Goal: Transaction & Acquisition: Purchase product/service

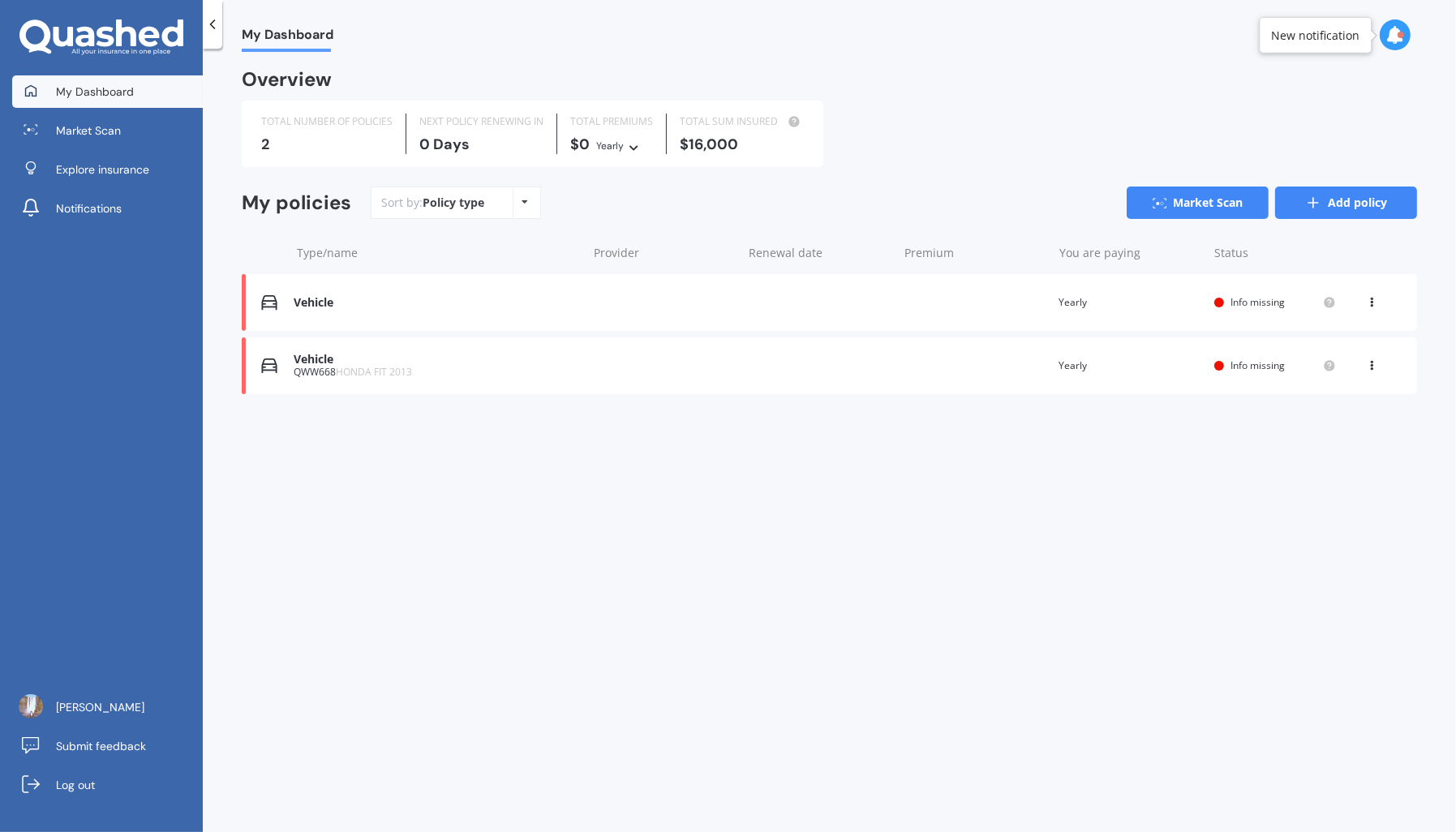
click at [1353, 199] on link "Add policy" at bounding box center [1346, 203] width 142 height 33
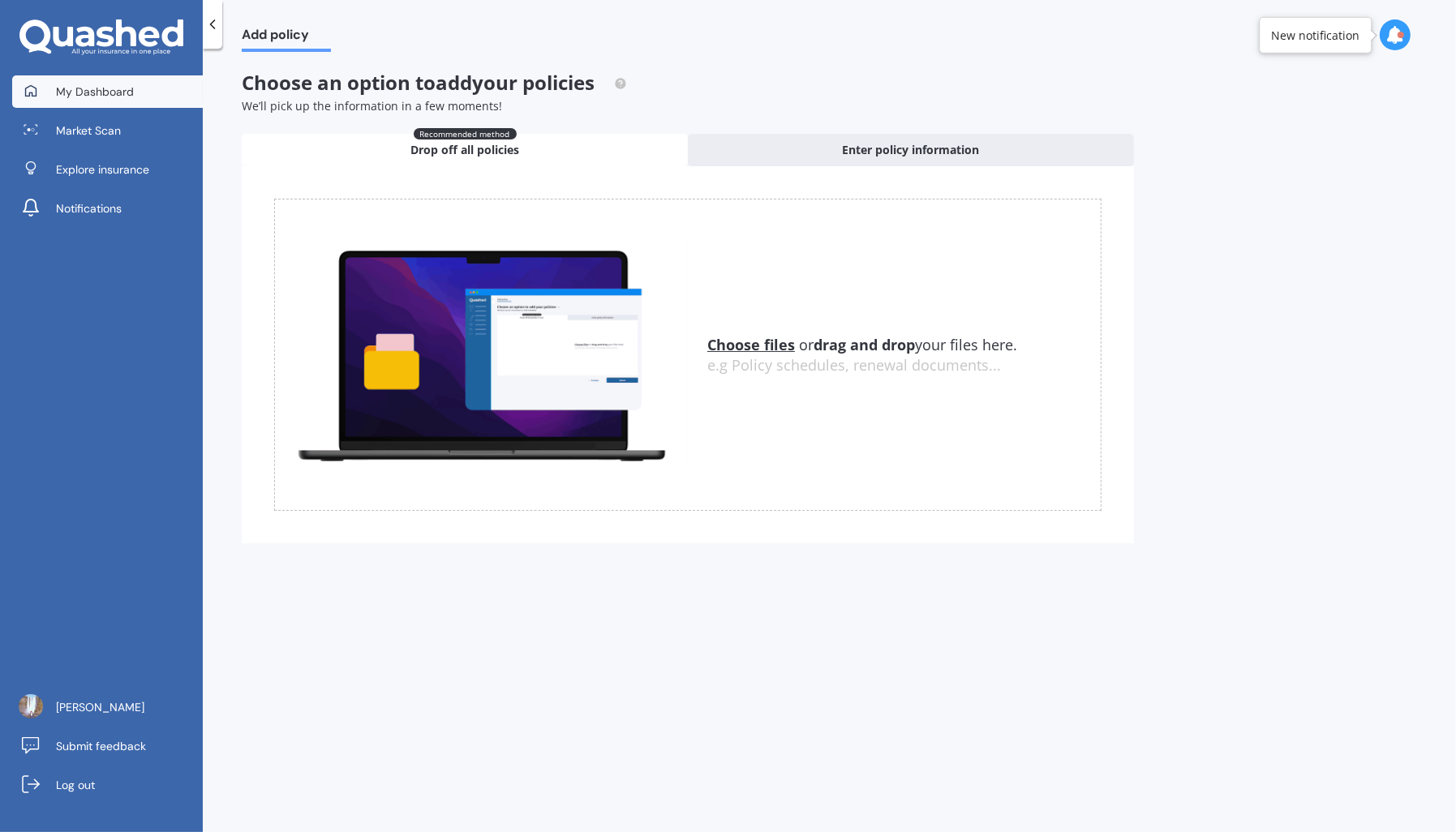
click at [107, 84] on span "My Dashboard" at bounding box center [95, 92] width 78 height 16
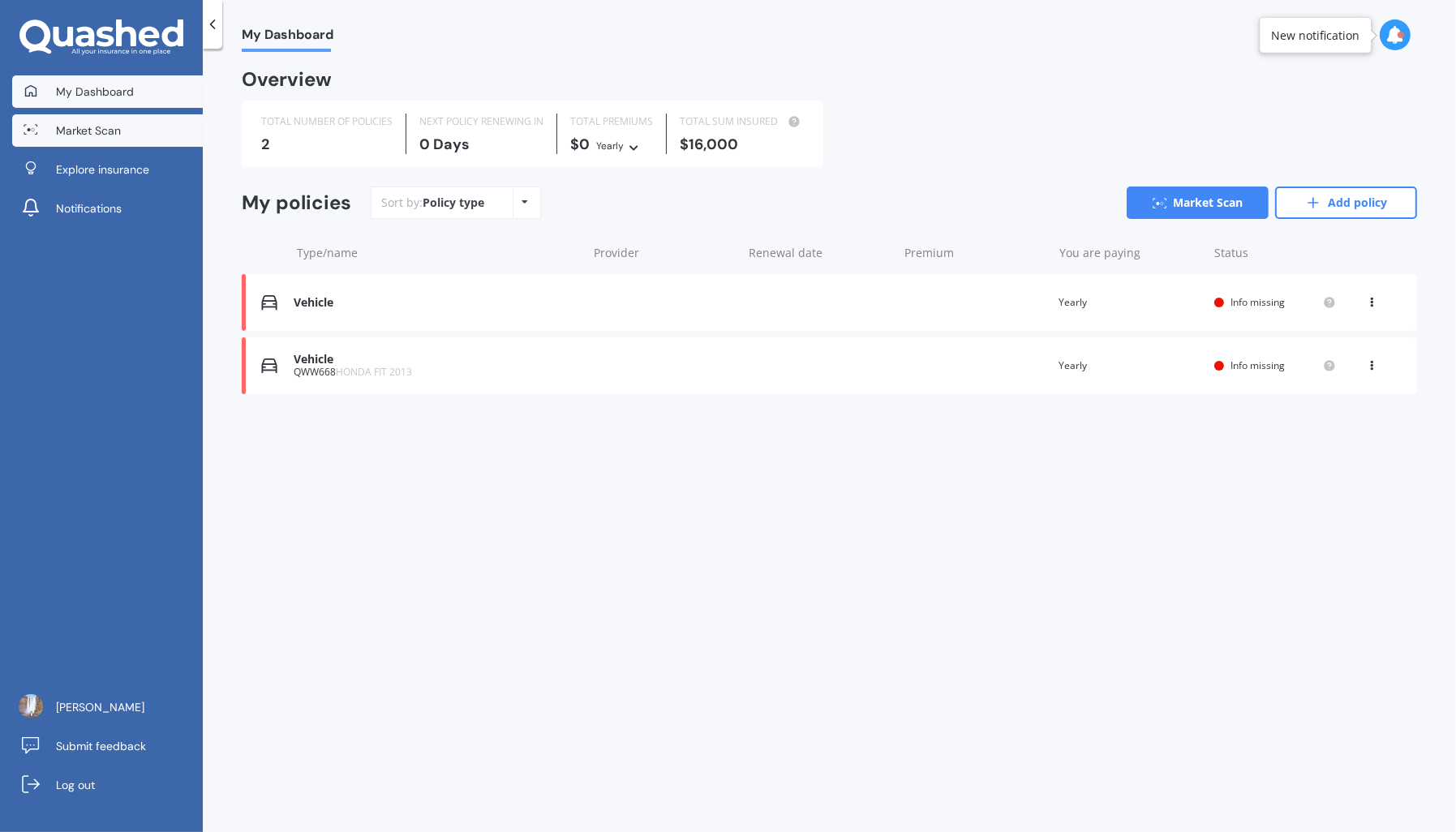
click at [105, 138] on link "Market Scan" at bounding box center [106, 131] width 190 height 33
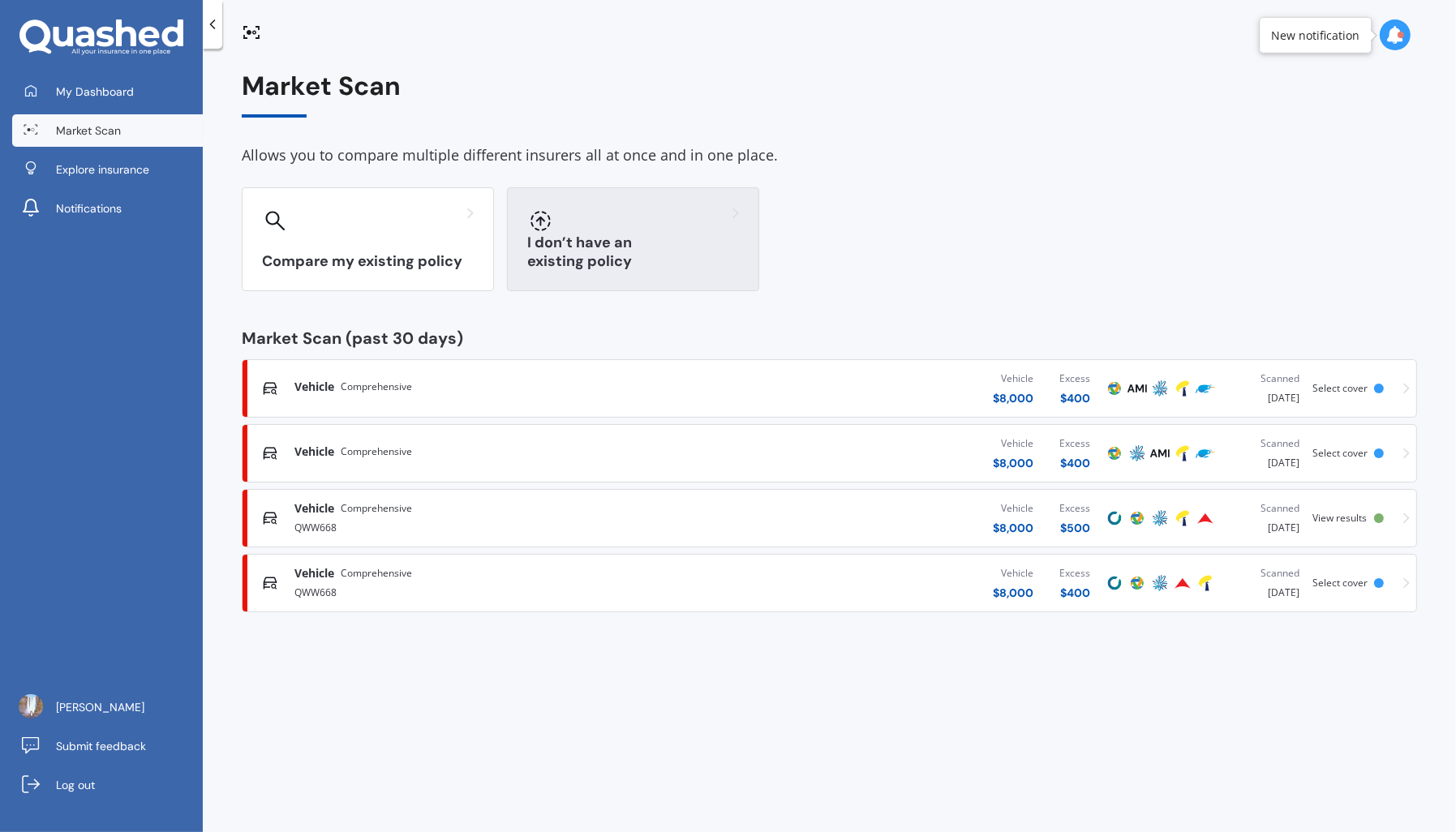
click at [571, 226] on div at bounding box center [632, 220] width 212 height 26
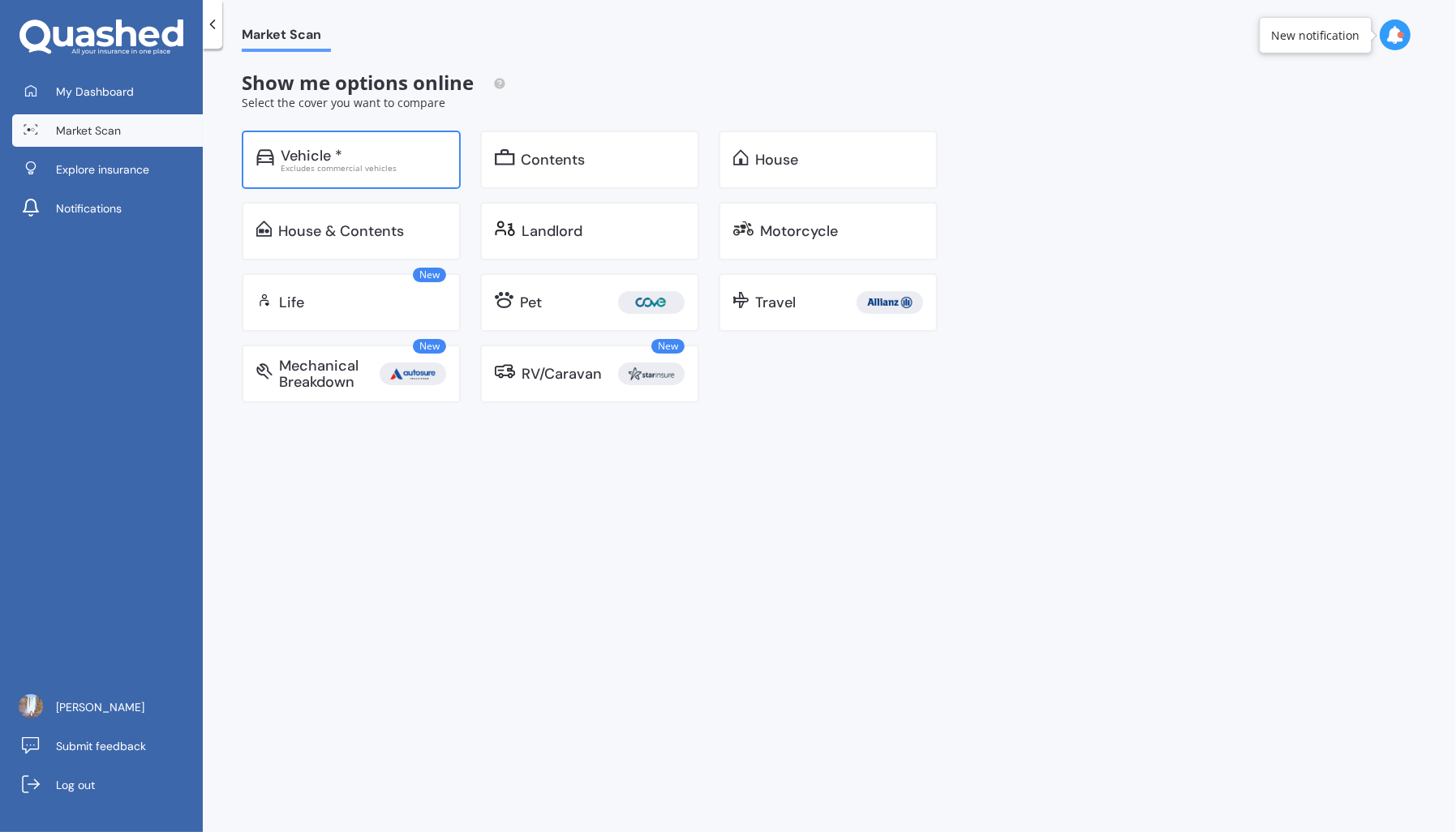
click at [309, 181] on div "Vehicle * Excludes commercial vehicles" at bounding box center [351, 159] width 219 height 58
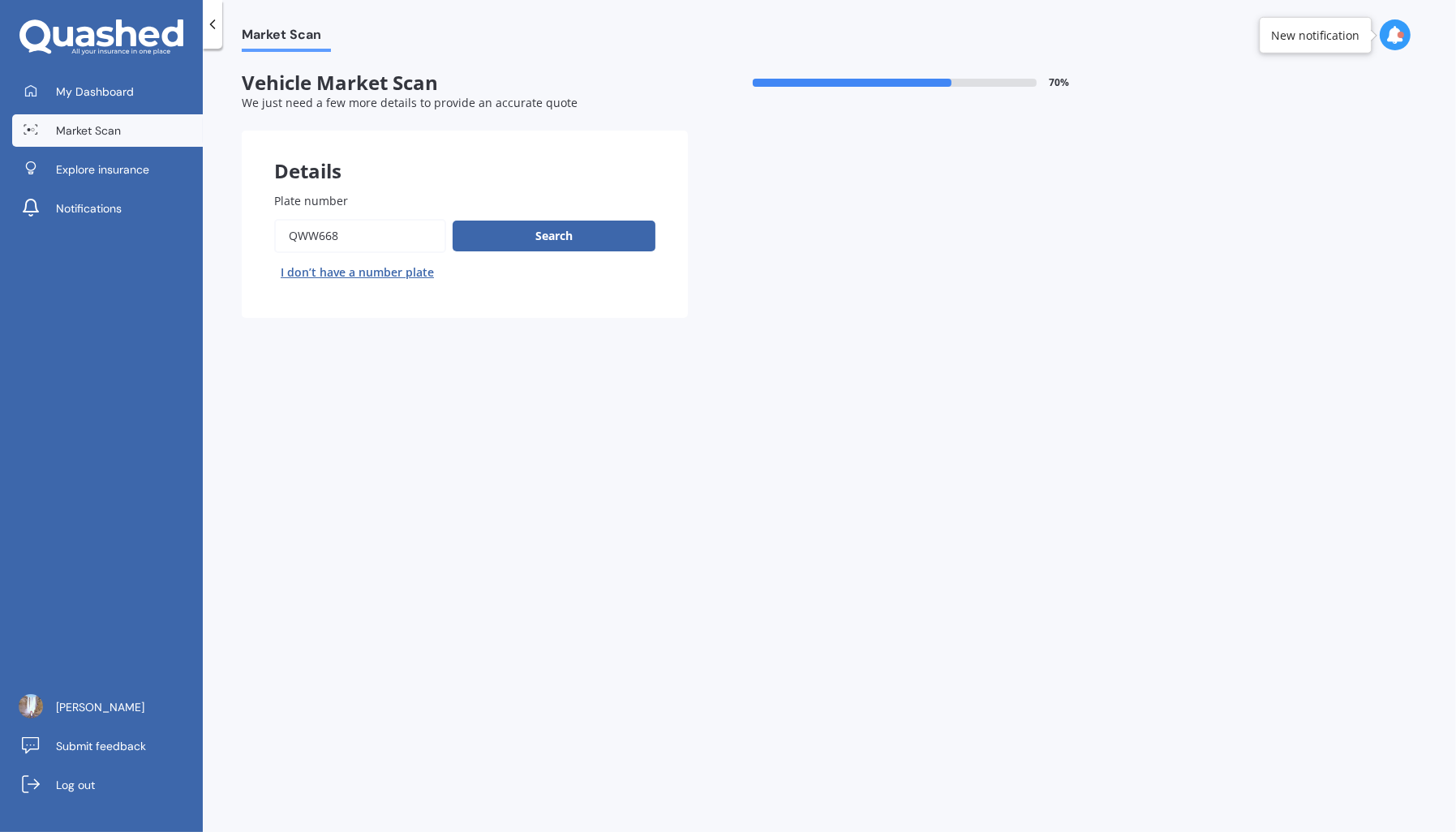
click at [386, 224] on input "Plate number" at bounding box center [359, 236] width 172 height 34
type input "Q"
type input "PTB851"
click at [526, 242] on button "Search" at bounding box center [553, 236] width 203 height 31
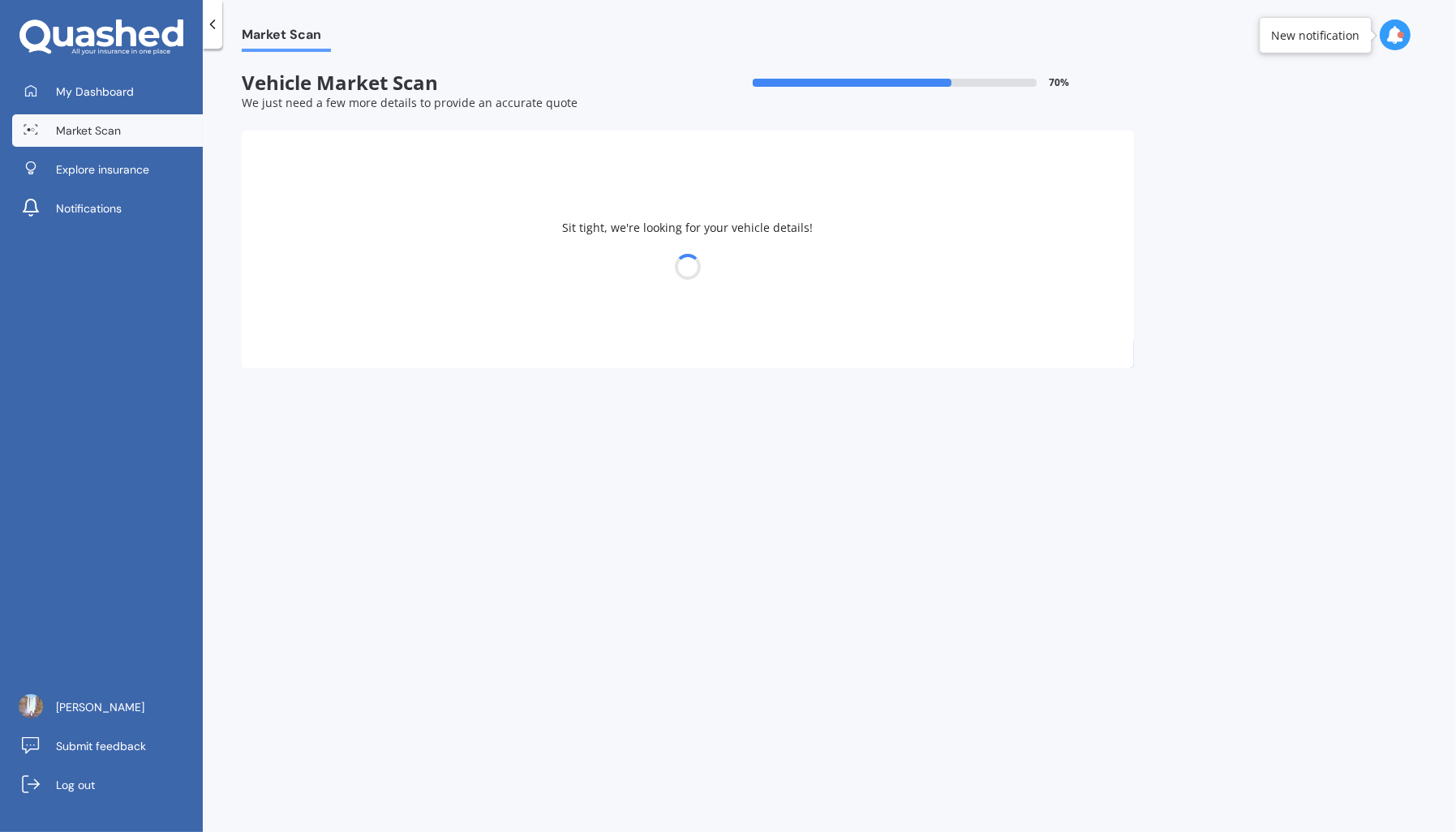
select select "03"
select select "12"
select select "1997"
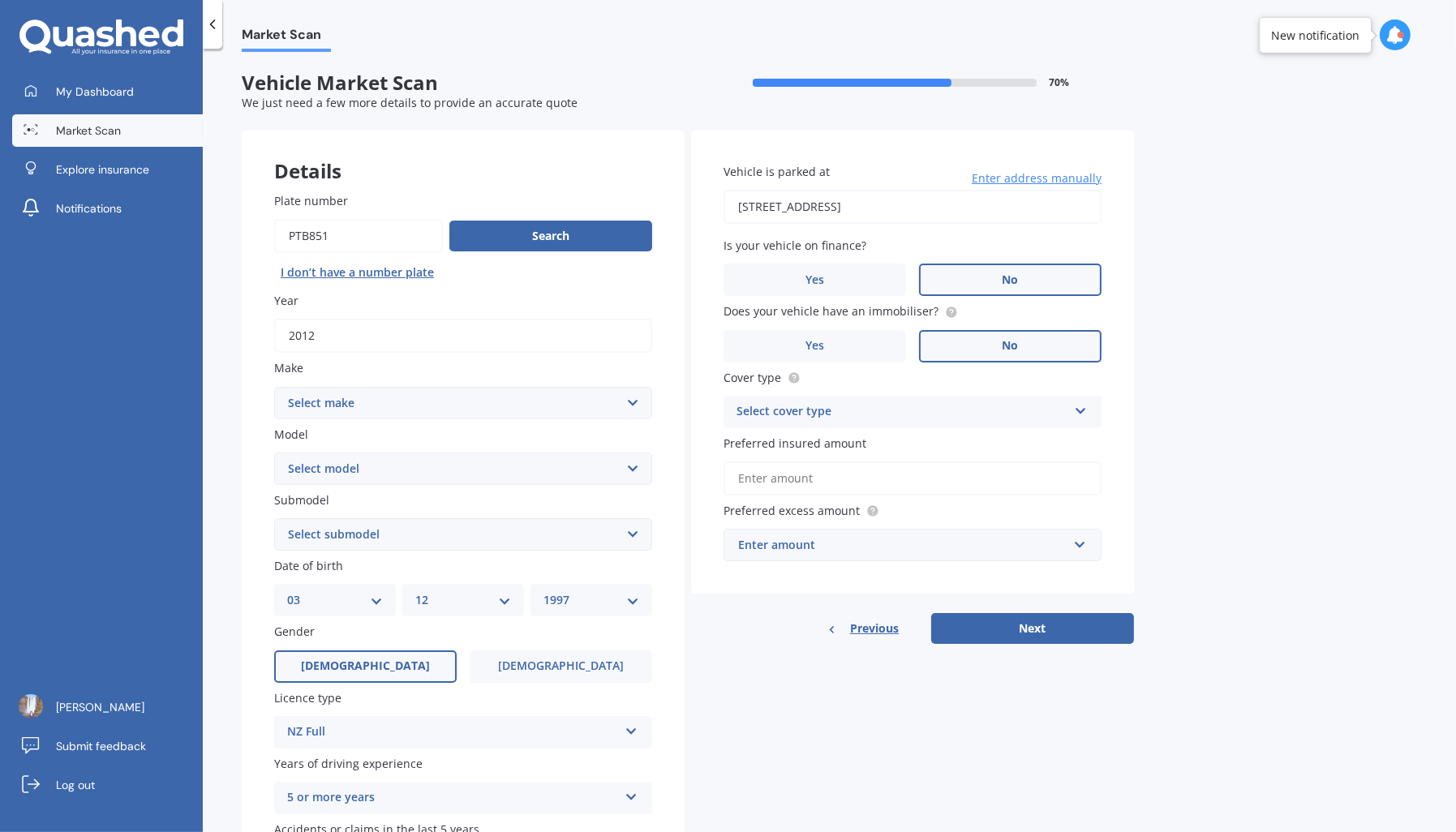
click at [496, 392] on select "Select make AC ALFA ROMEO ASTON [PERSON_NAME] AUDI AUSTIN BEDFORD Bentley BMW B…" at bounding box center [462, 403] width 378 height 33
select select "HONDA"
click at [274, 387] on select "Select make AC ALFA ROMEO ASTON [PERSON_NAME] AUDI AUSTIN BEDFORD Bentley BMW B…" at bounding box center [462, 403] width 378 height 33
click at [412, 473] on select "Select model Accord Acty Acura Airwave Ascot Avancier Beat Capa City Civic Conc…" at bounding box center [462, 469] width 378 height 33
select select "FIT"
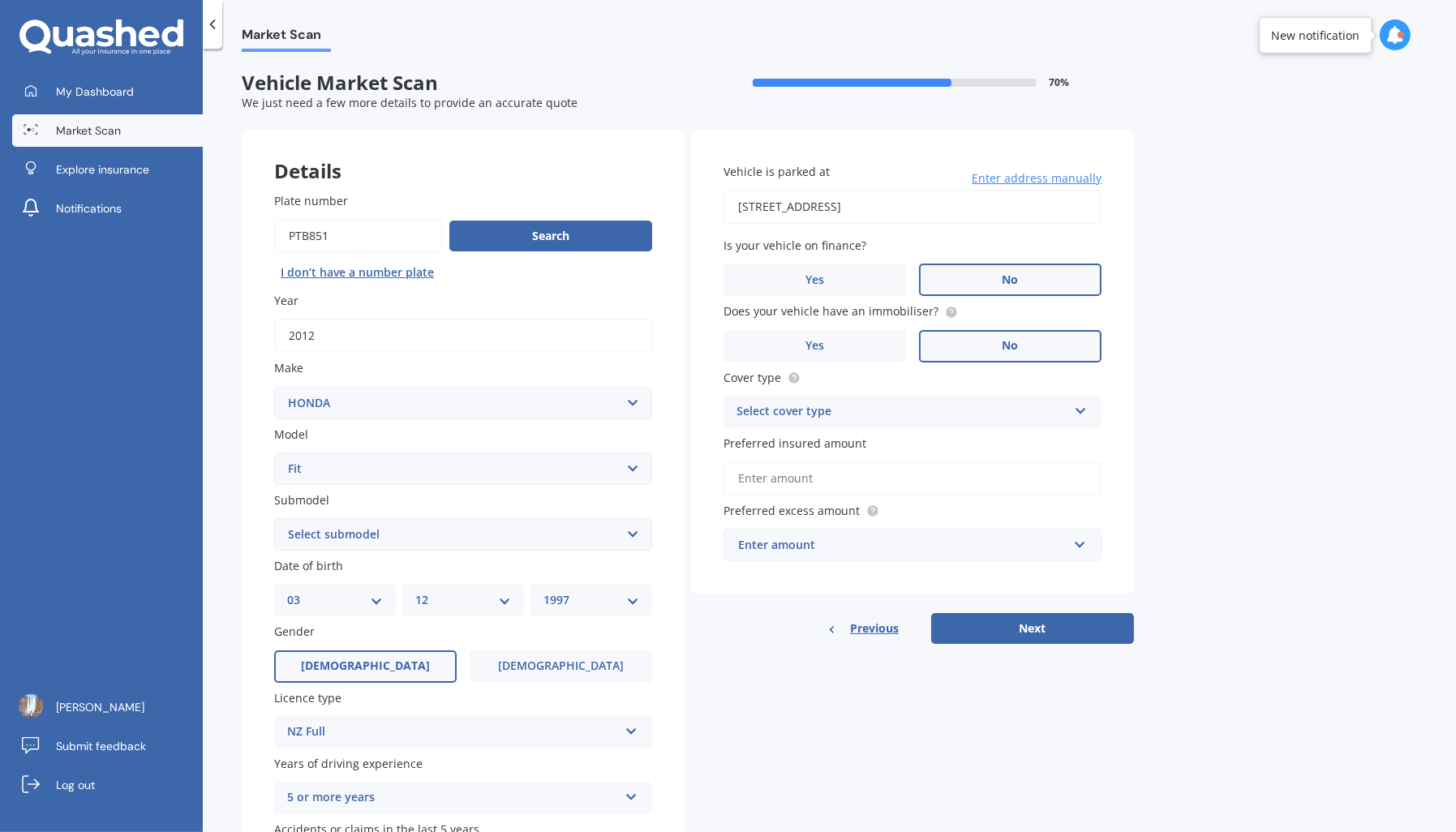
click at [274, 452] on select "Select model Accord Acty Acura Airwave Ascot Avancier Beat Capa City Civic Conc…" at bounding box center [462, 469] width 378 height 33
click at [438, 524] on select "Select submodel Diesel EV Hybrid Petrol" at bounding box center [462, 534] width 378 height 33
select select "HYBRID"
click at [274, 518] on select "Select submodel Diesel EV Hybrid Petrol" at bounding box center [462, 534] width 378 height 33
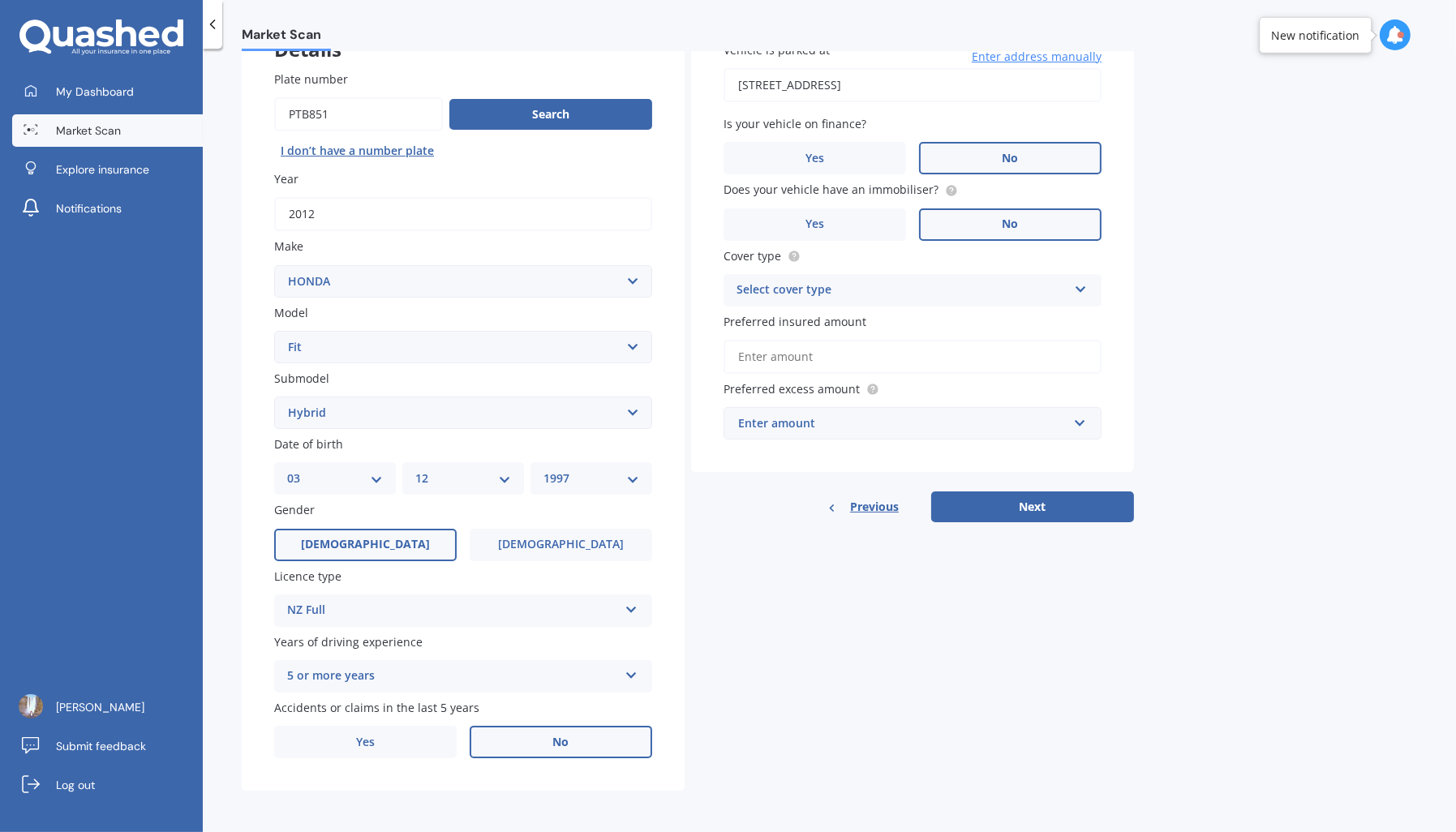
click at [417, 367] on div "Plate number Search I don’t have a number plate Year [DATE] Make Select make AC…" at bounding box center [463, 415] width 443 height 754
click at [433, 355] on select "Select model Accord Acty Acura Airwave Ascot Avancier Beat Capa City Civic Conc…" at bounding box center [462, 348] width 378 height 33
click at [274, 331] on select "Select model Accord Acty Acura Airwave Ascot Avancier Beat Capa City Civic Conc…" at bounding box center [462, 348] width 378 height 33
click at [392, 412] on select "Select submodel Diesel EV Hybrid Petrol" at bounding box center [462, 413] width 378 height 33
click at [274, 397] on select "Select submodel Diesel EV Hybrid Petrol" at bounding box center [462, 413] width 378 height 33
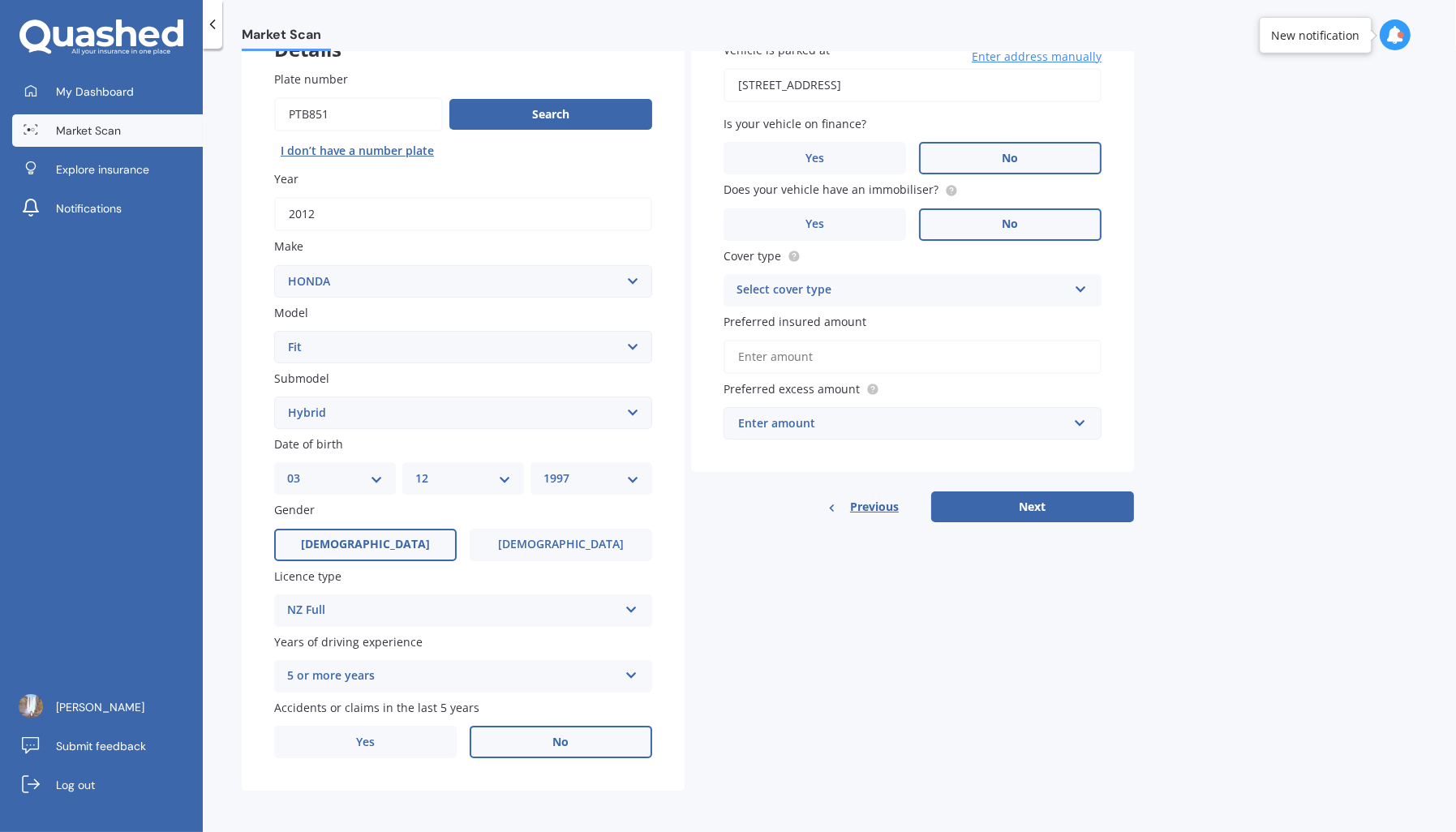
click at [419, 601] on div "NZ Full" at bounding box center [452, 610] width 331 height 19
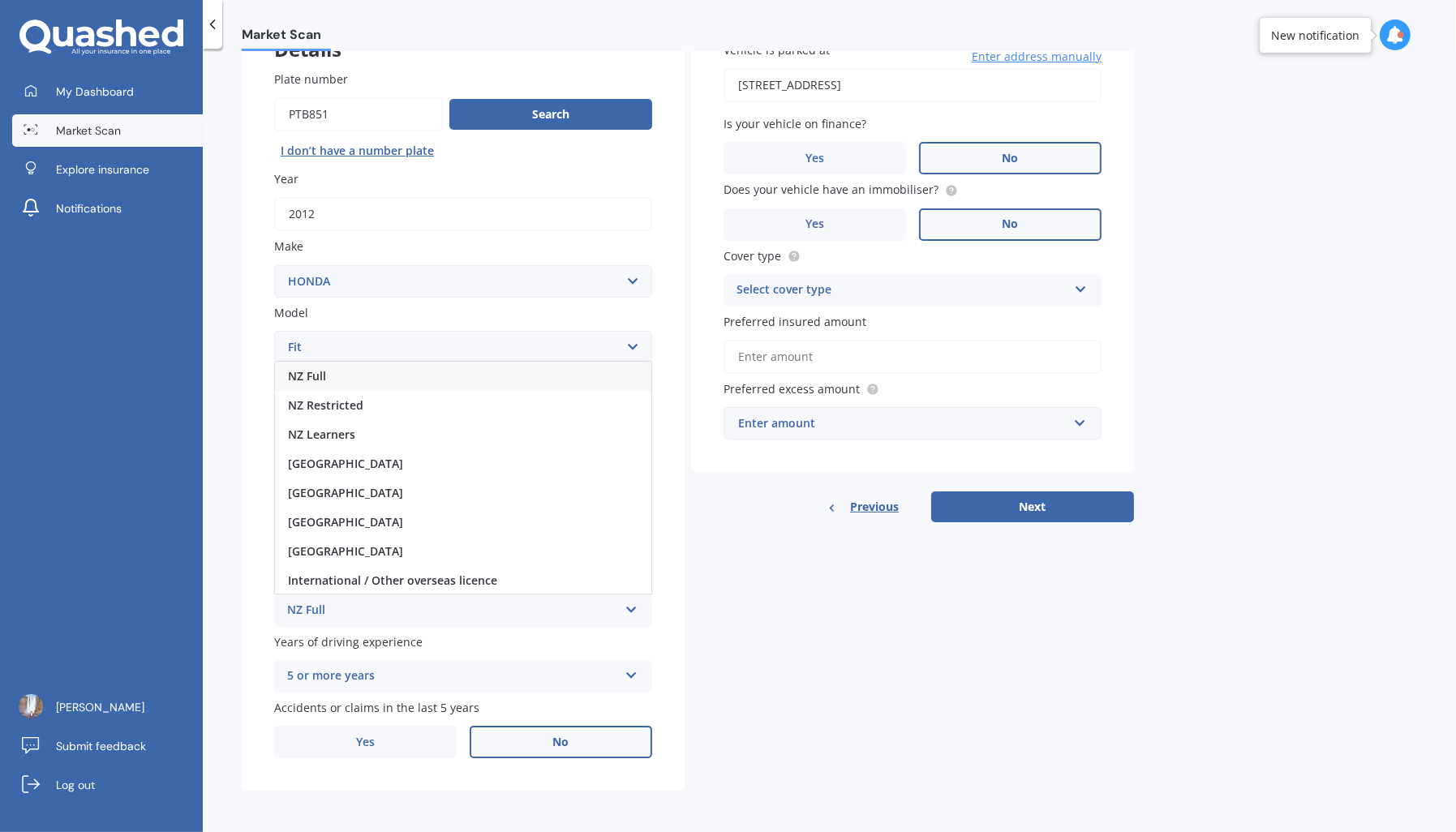
click at [318, 377] on span "NZ Full" at bounding box center [307, 376] width 38 height 15
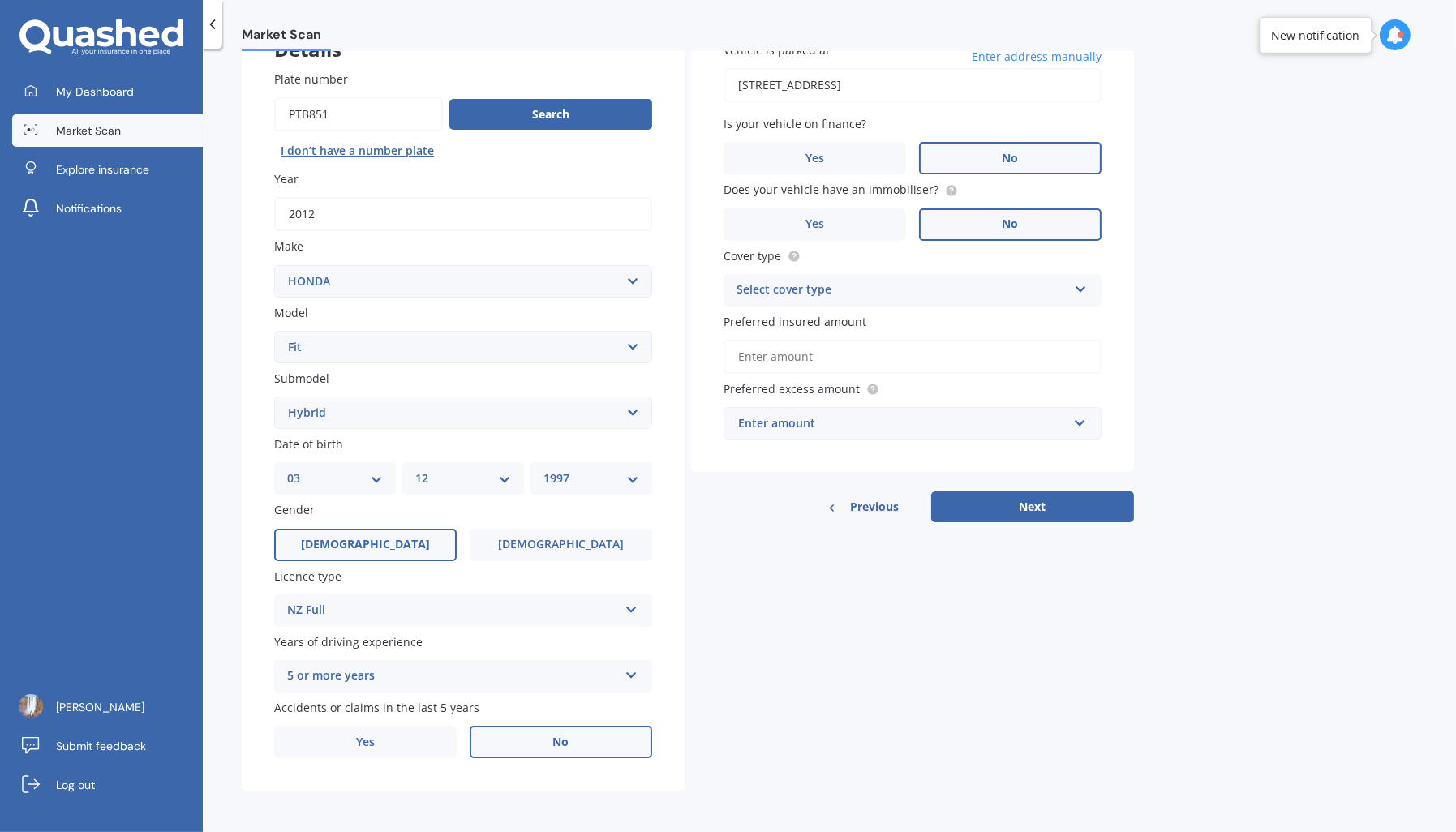
scroll to position [0, 0]
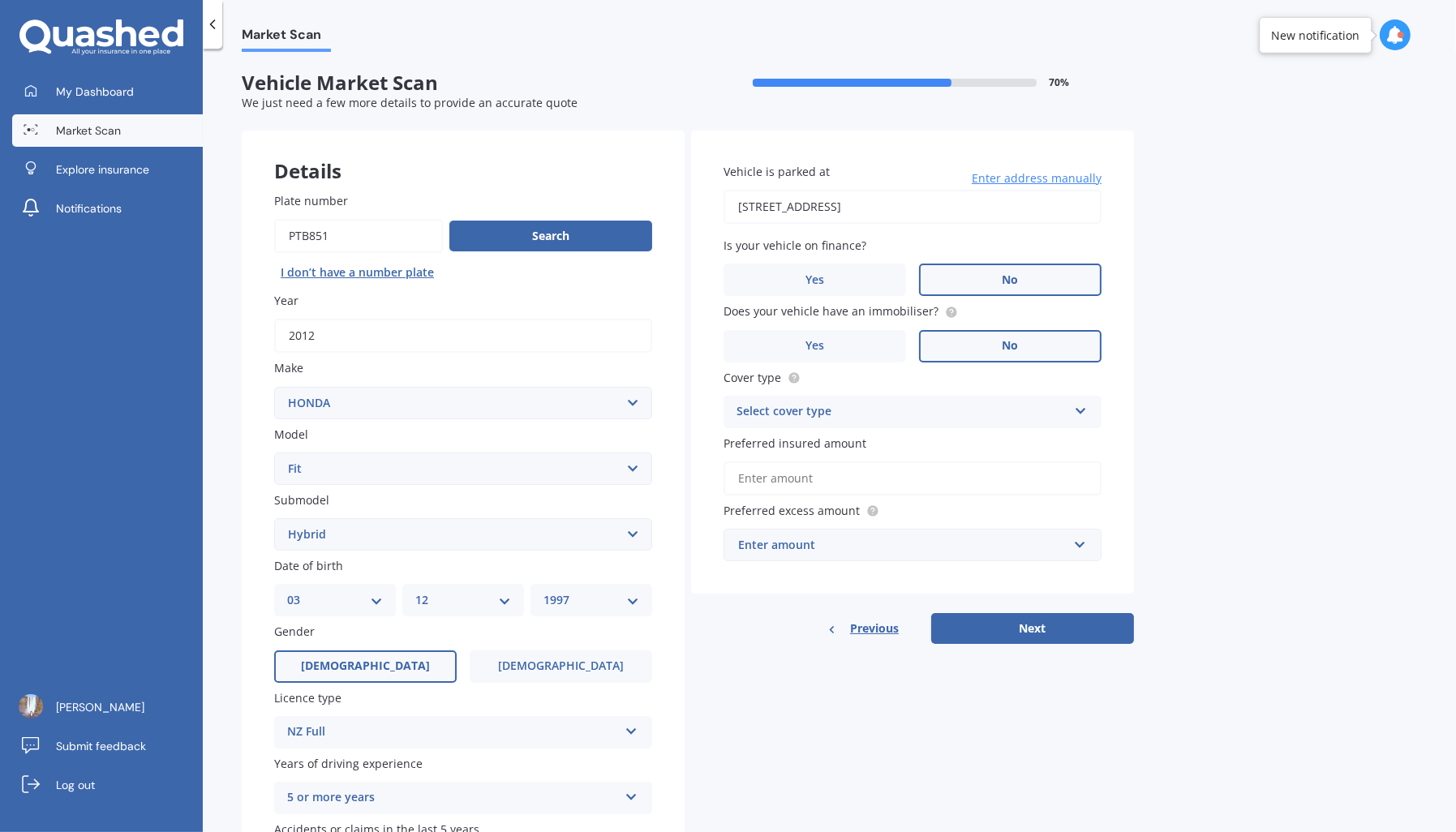
click at [882, 403] on div "Select cover type" at bounding box center [902, 411] width 331 height 19
click at [816, 446] on span "Comprehensive" at bounding box center [780, 443] width 86 height 15
click at [845, 469] on input "Preferred insured amount" at bounding box center [912, 478] width 378 height 34
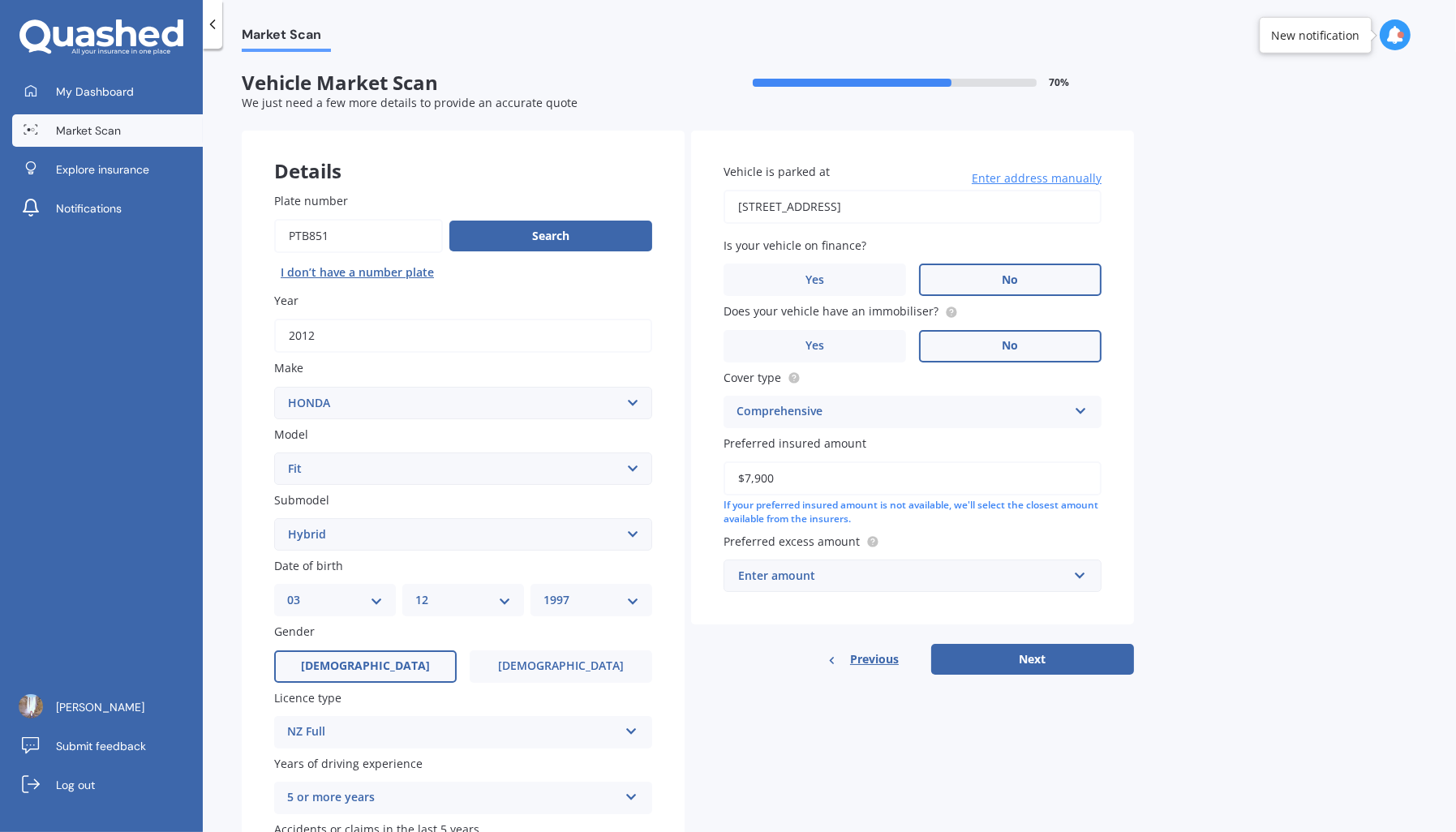
type input "$7,900"
click at [966, 579] on div "Enter amount" at bounding box center [903, 576] width 329 height 18
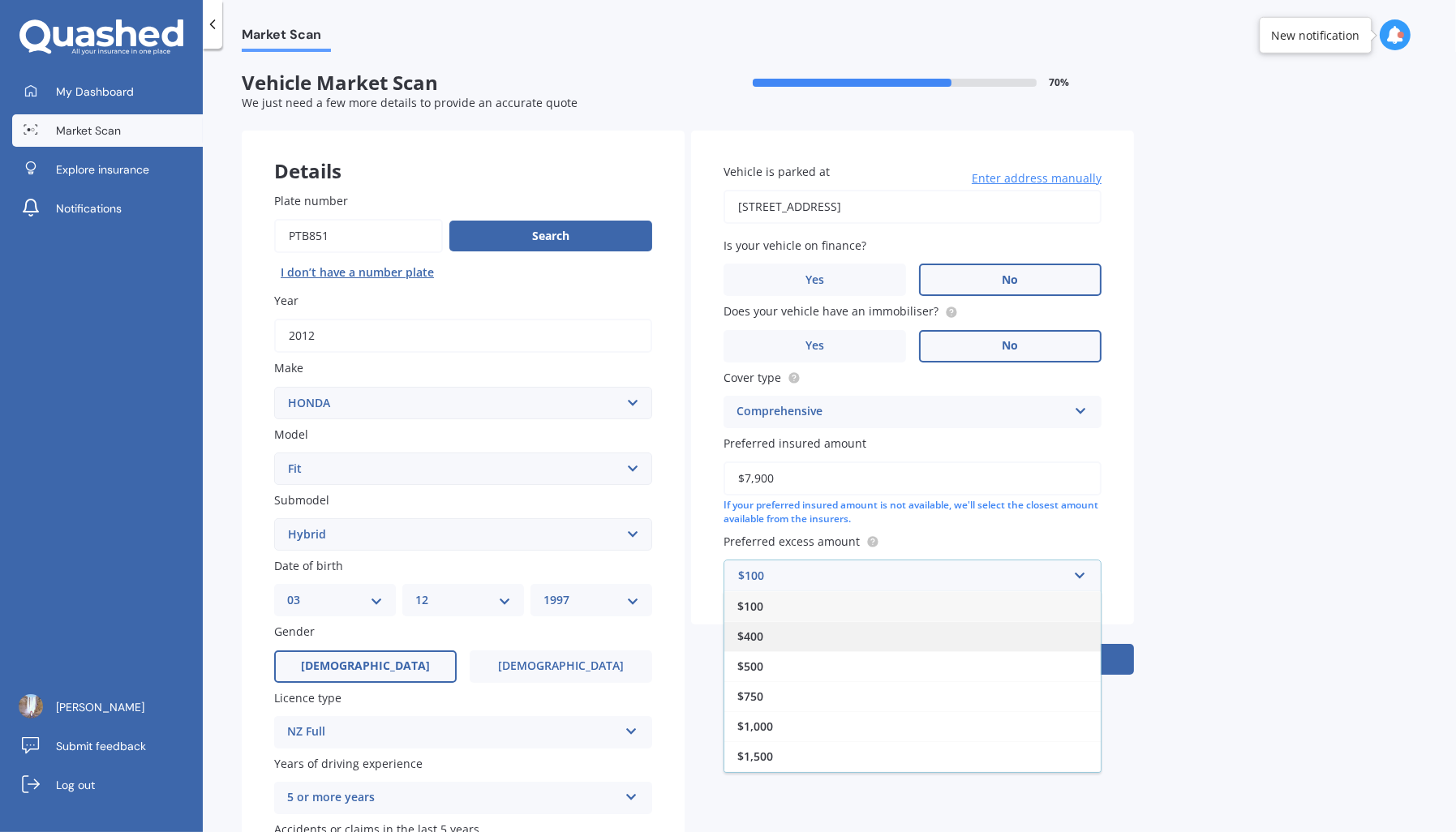
click at [766, 633] on div "$400" at bounding box center [913, 636] width 377 height 30
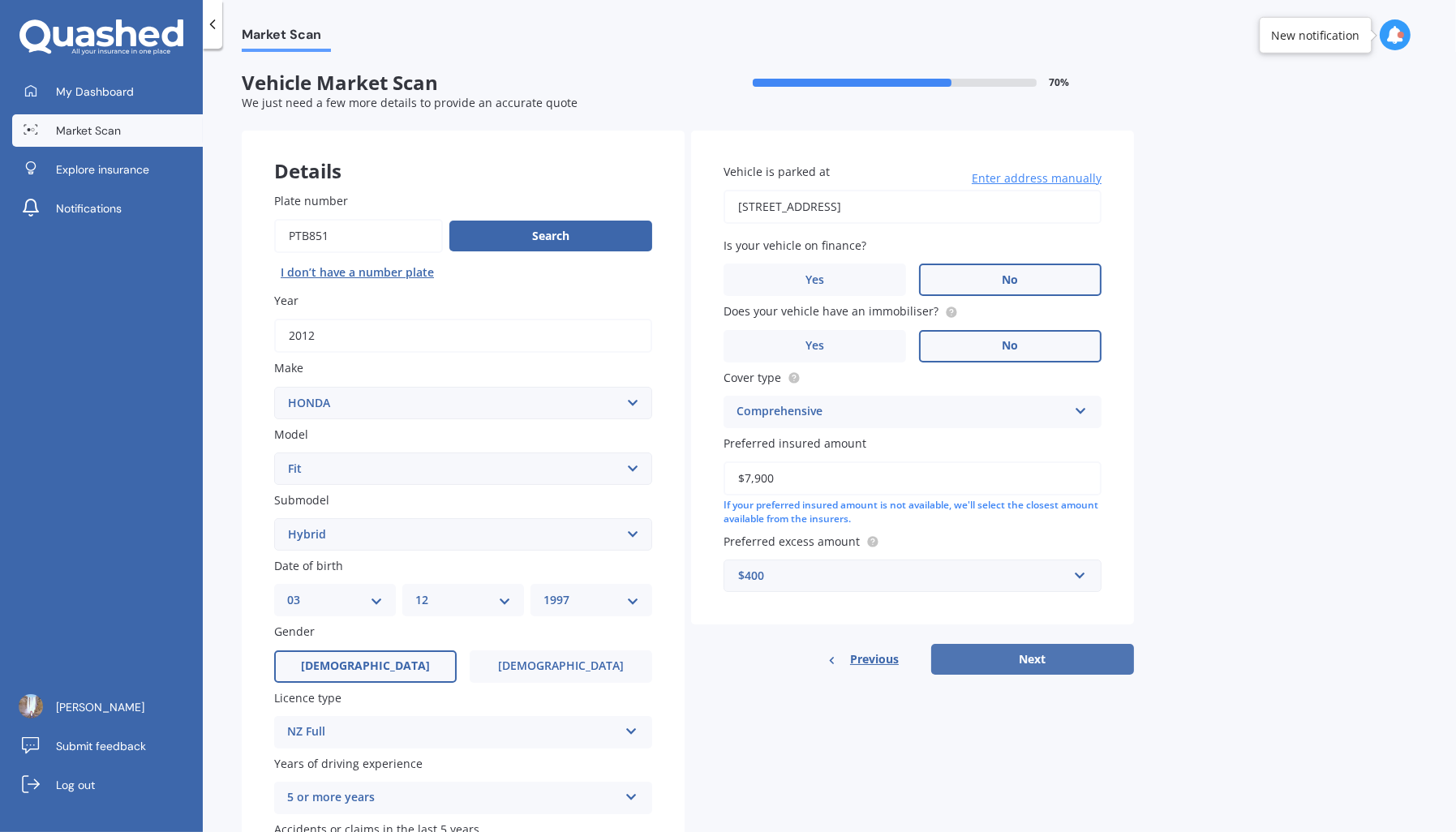
click at [1034, 658] on button "Next" at bounding box center [1032, 660] width 203 height 31
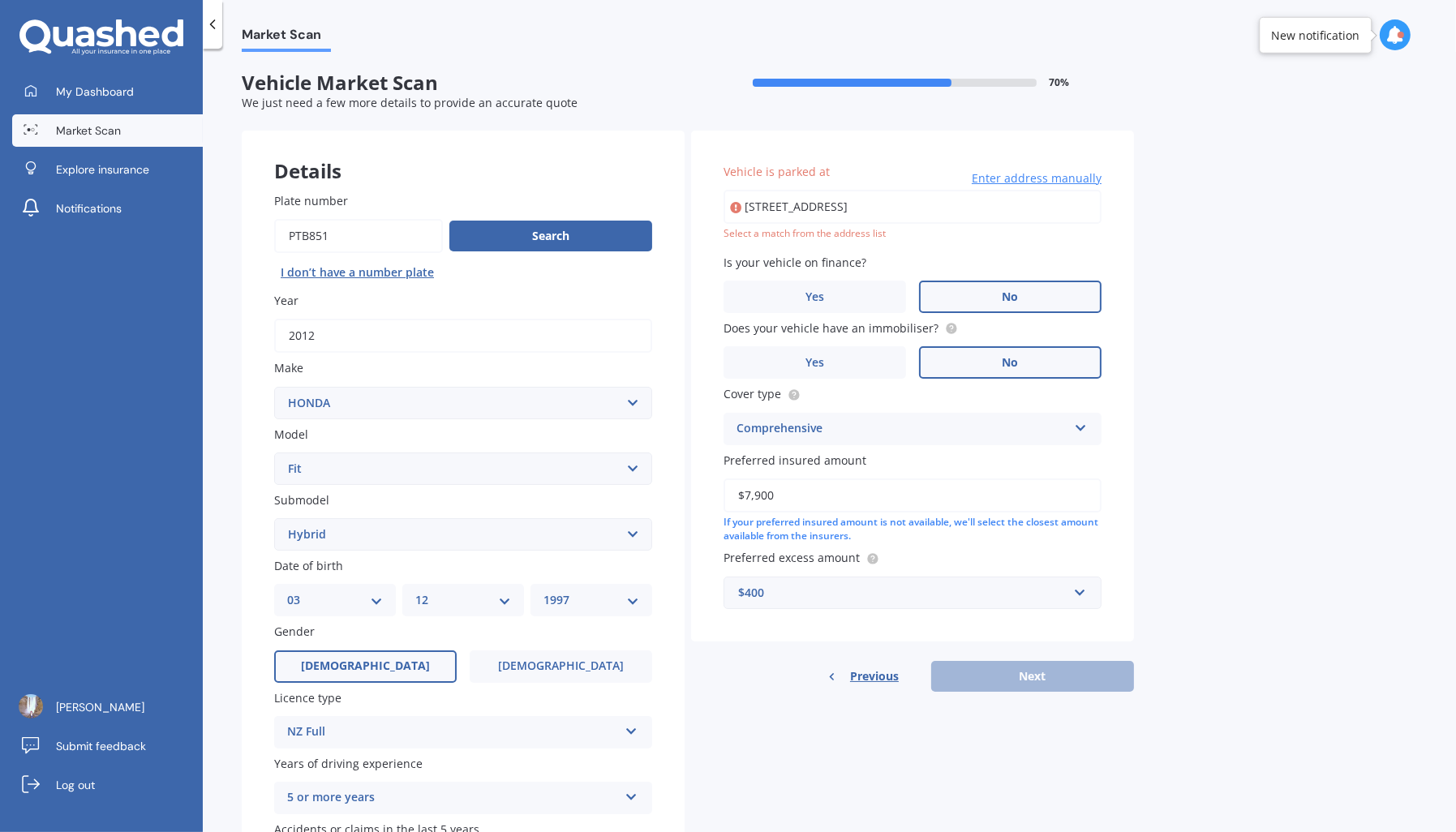
type input "[STREET_ADDRESS]"
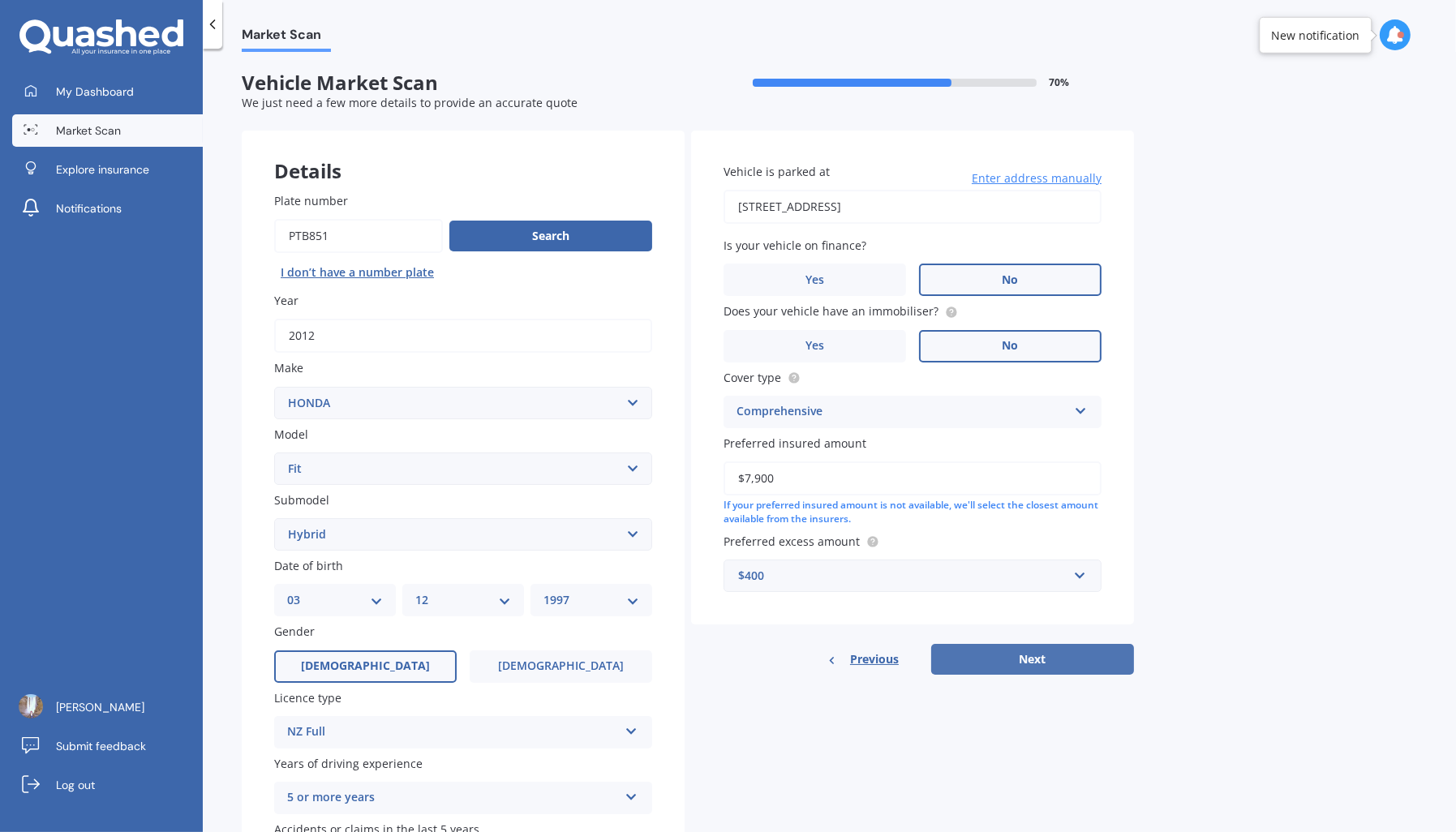
click at [1038, 655] on button "Next" at bounding box center [1032, 660] width 203 height 31
select select "03"
select select "12"
select select "1997"
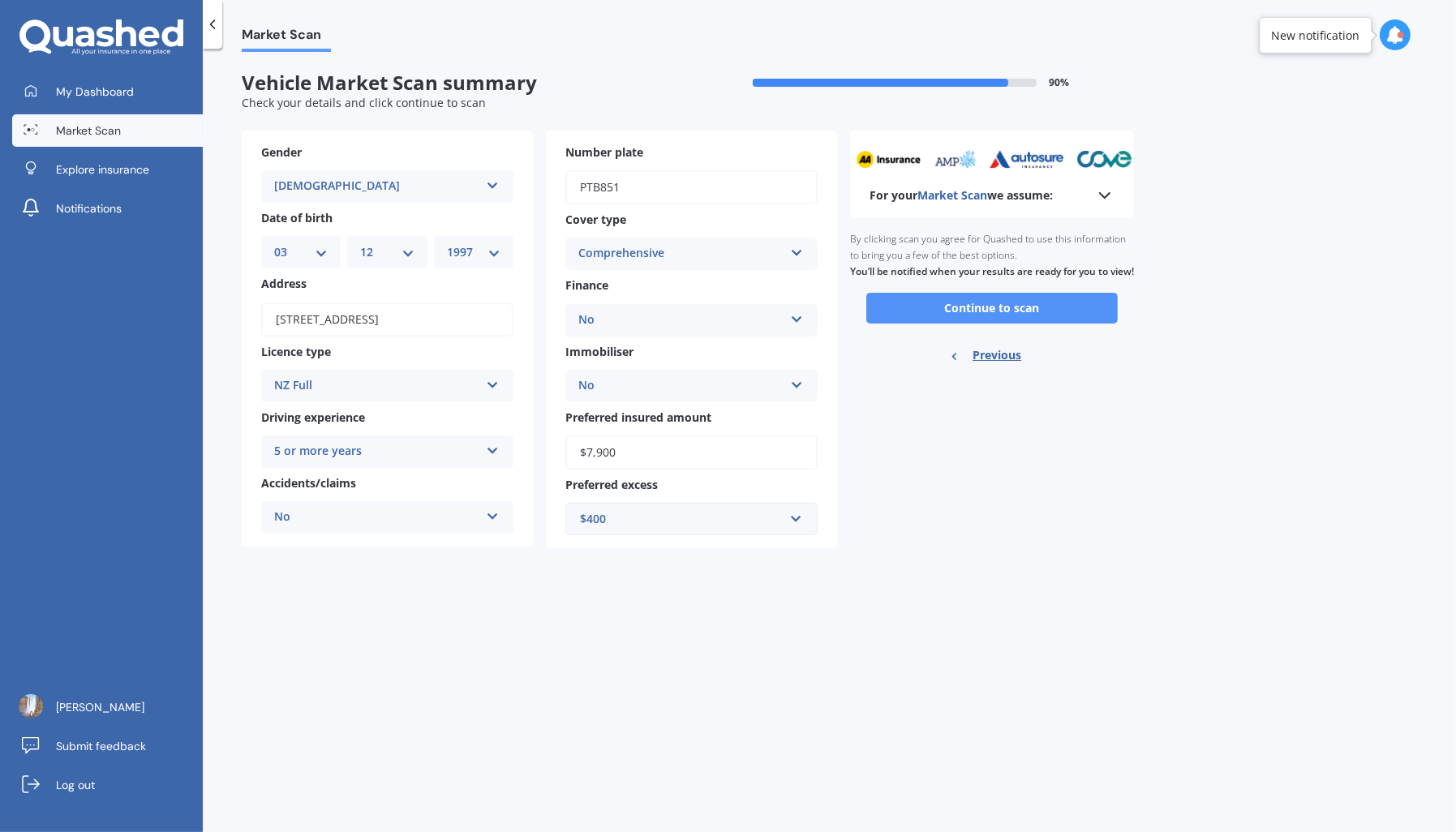
click at [1024, 324] on button "Continue to scan" at bounding box center [992, 309] width 251 height 31
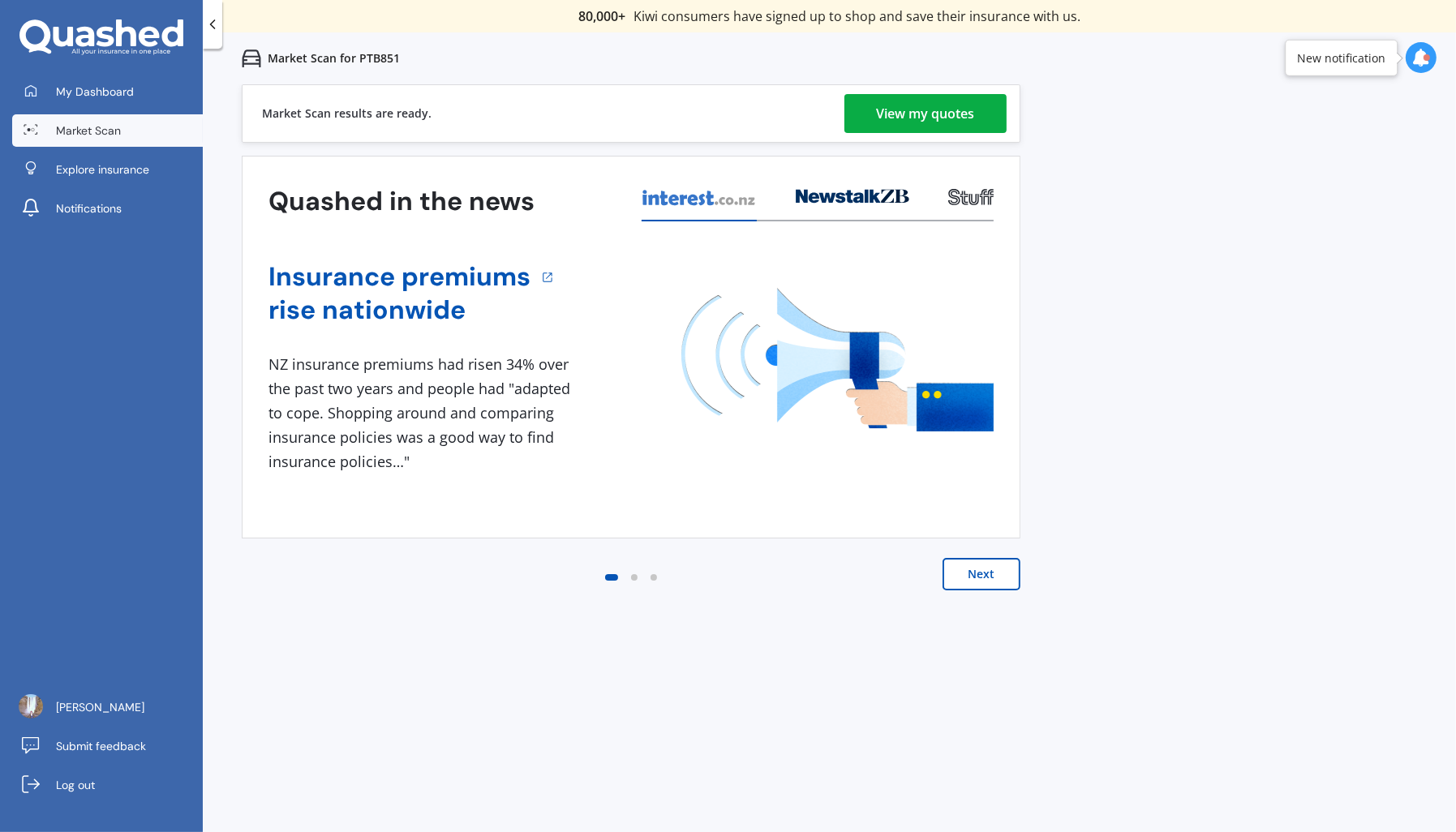
click at [945, 120] on div "View my quotes" at bounding box center [925, 113] width 98 height 39
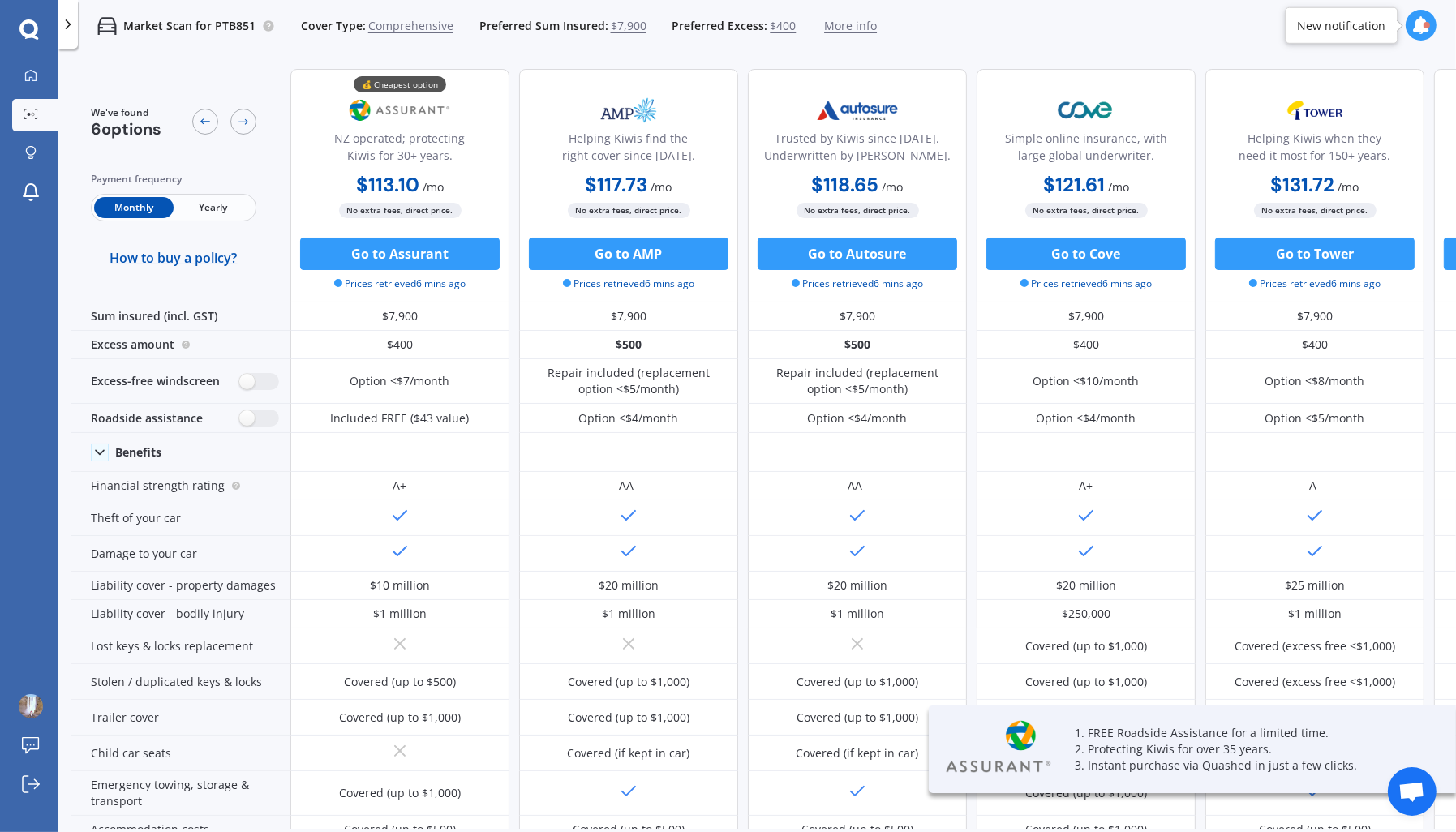
click at [187, 215] on span "Yearly" at bounding box center [213, 208] width 79 height 21
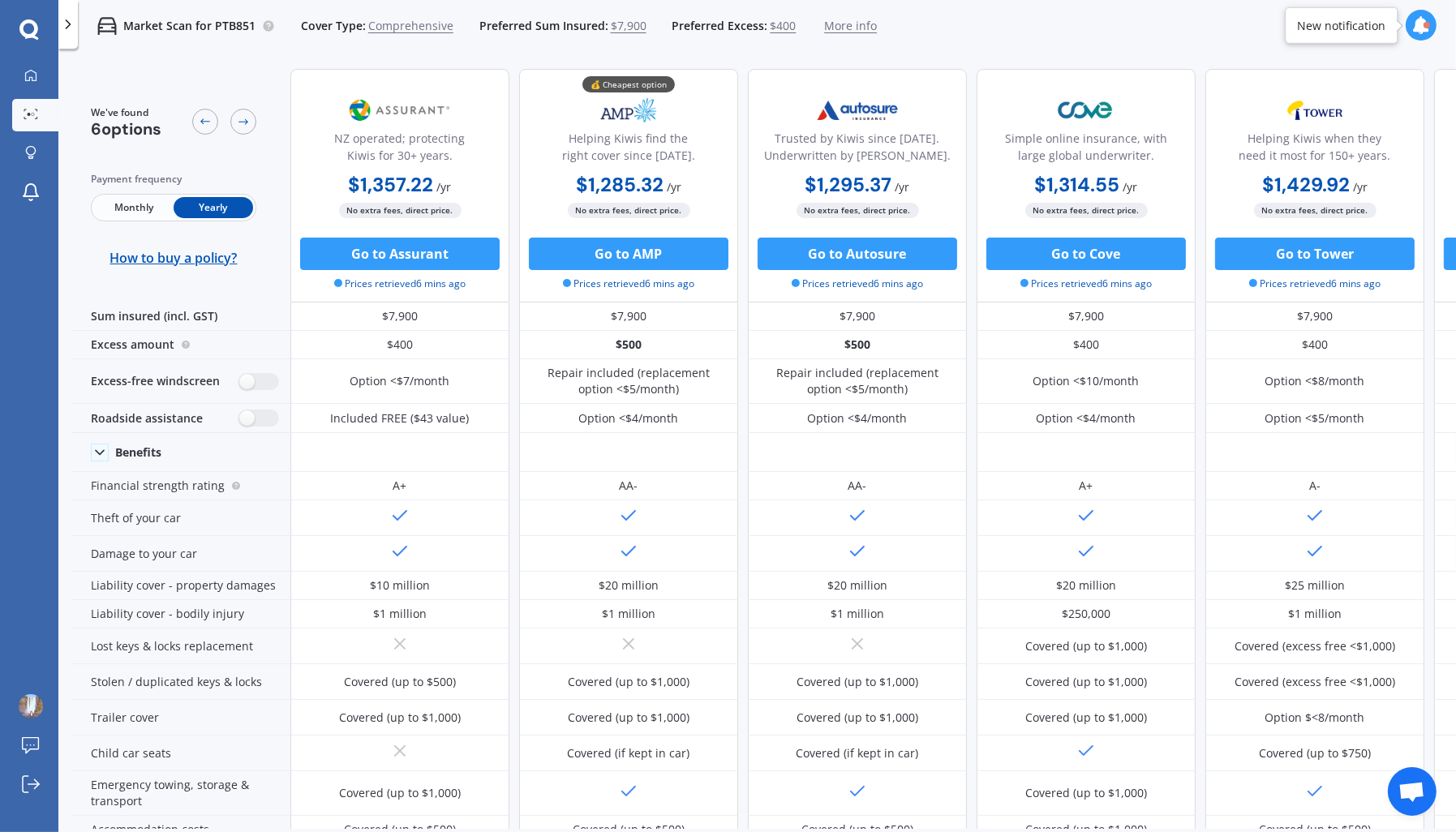
scroll to position [103, 0]
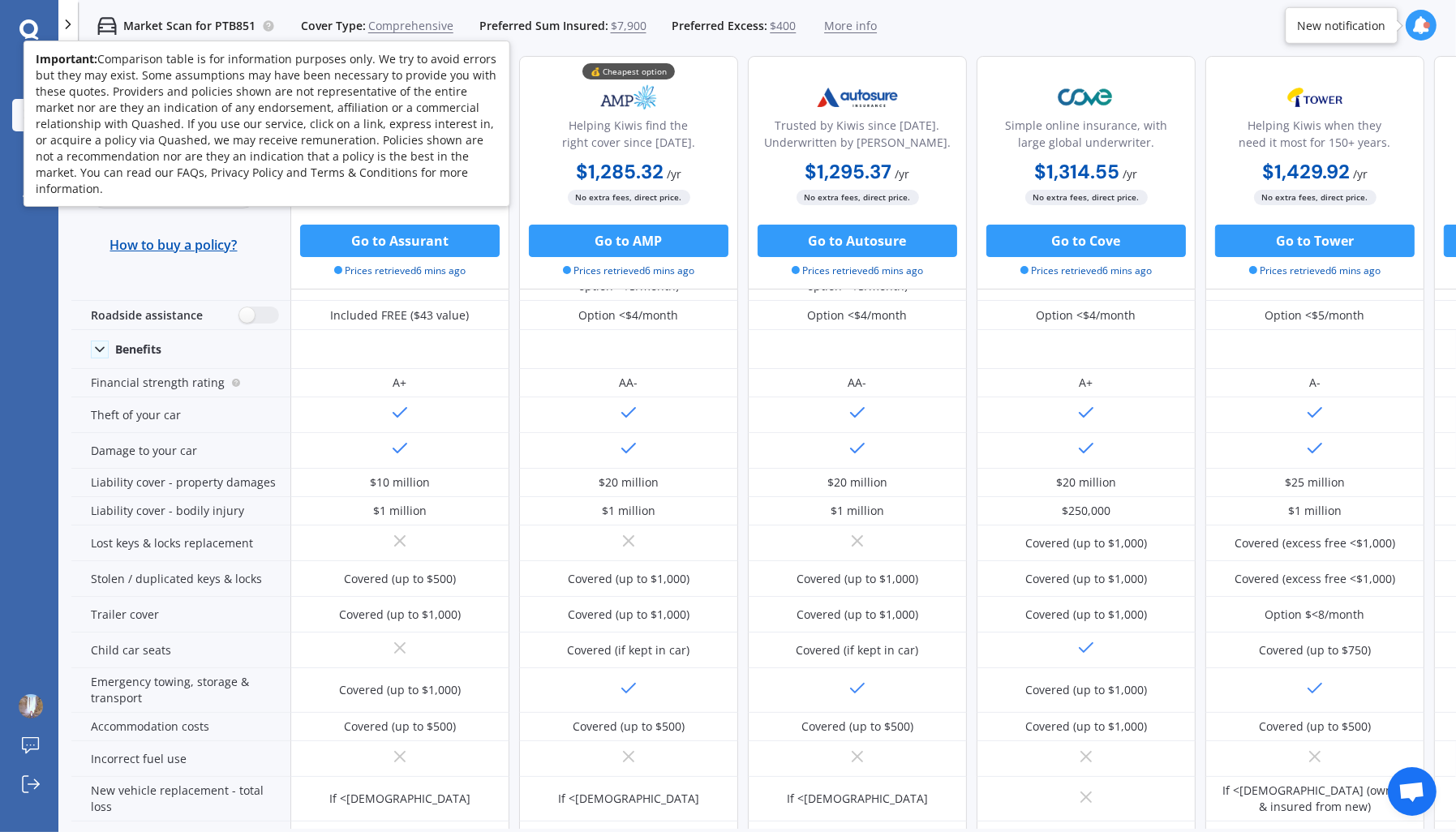
click at [267, 27] on circle at bounding box center [268, 25] width 11 height 11
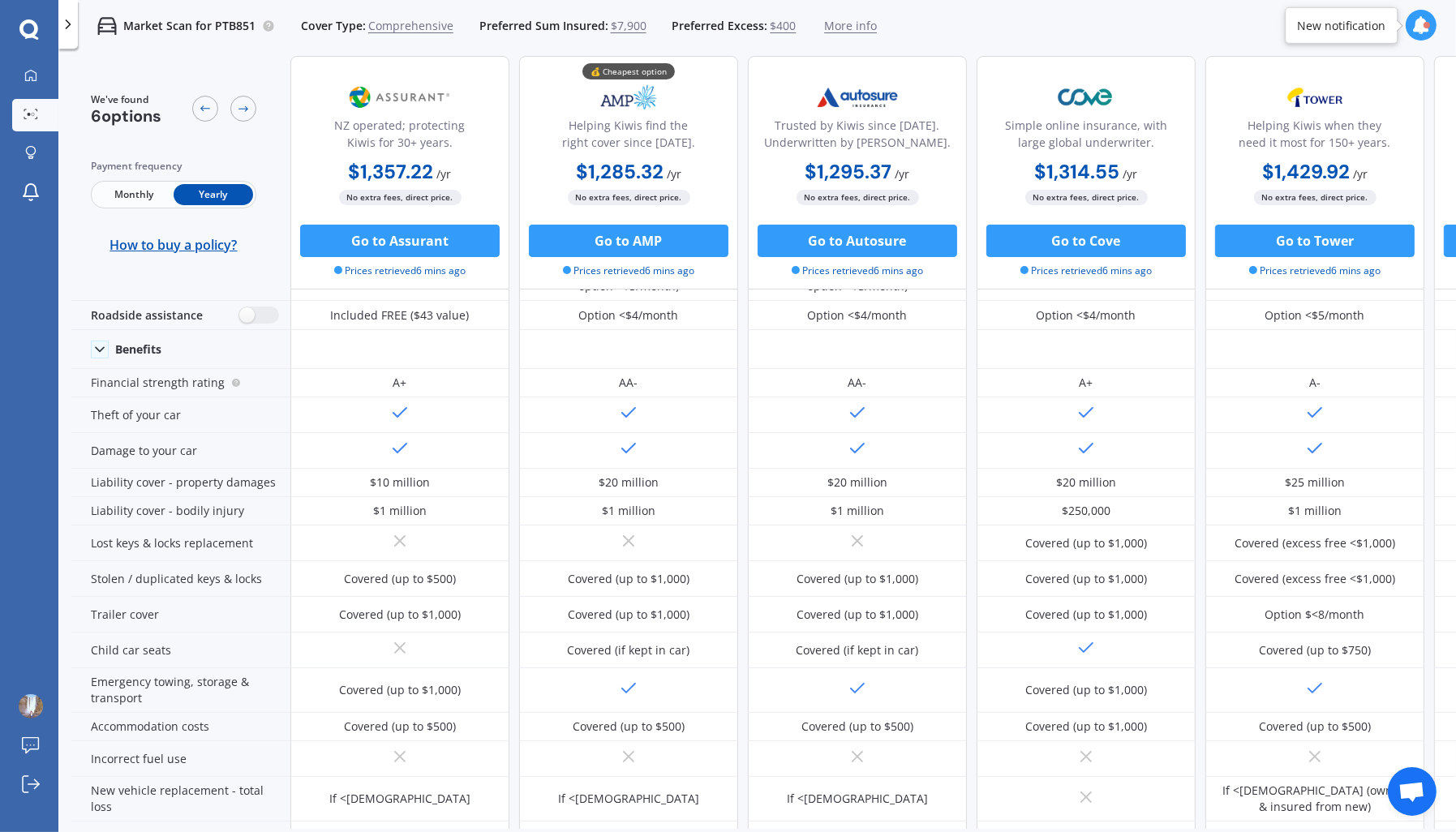
click at [69, 24] on polyline at bounding box center [68, 24] width 4 height 8
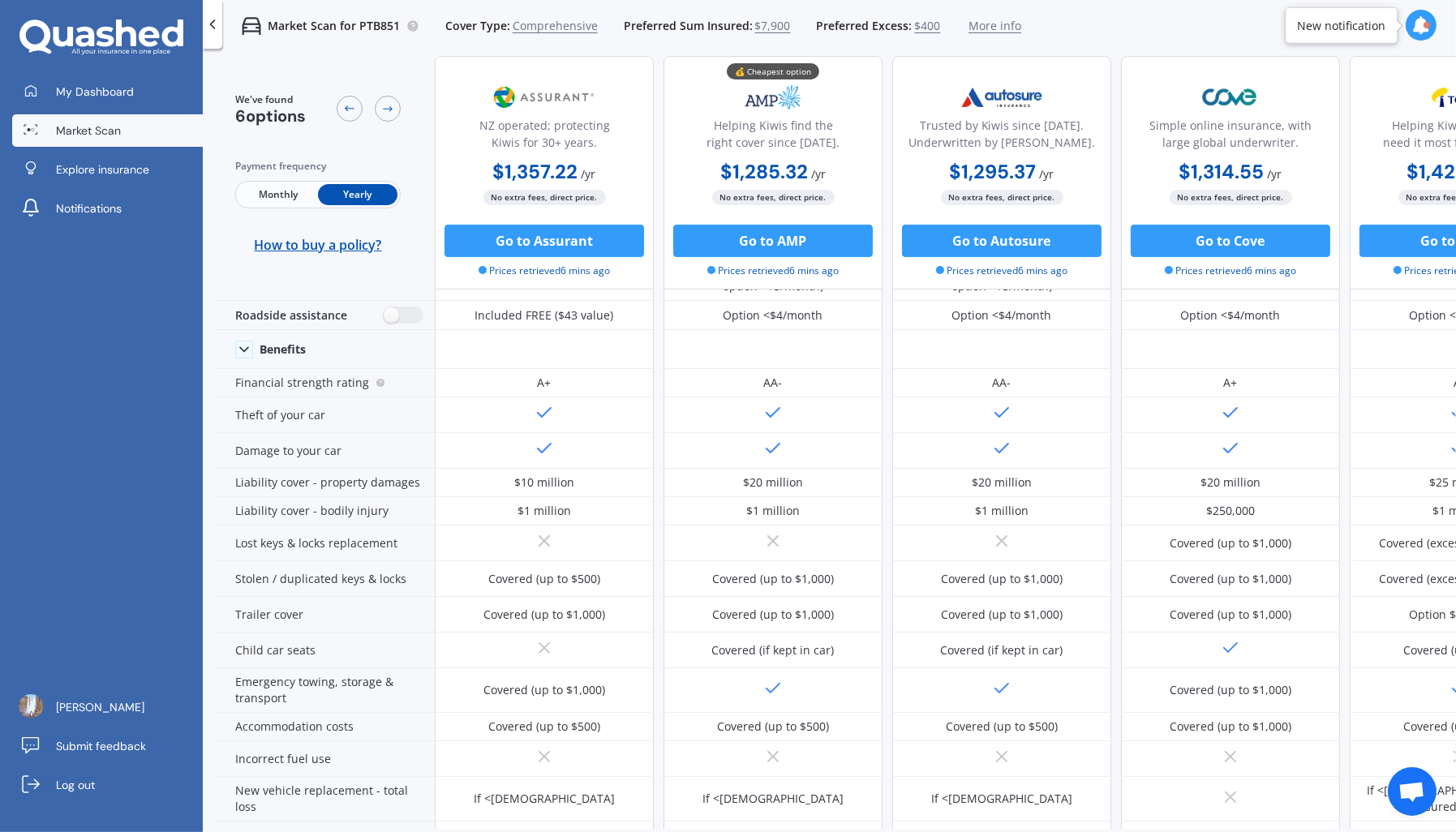
click at [996, 19] on span "More info" at bounding box center [995, 26] width 53 height 16
